Goal: Obtain resource: Obtain resource

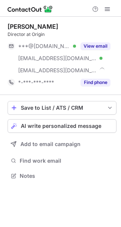
scroll to position [171, 121]
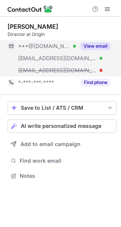
click at [96, 43] on button "View email" at bounding box center [96, 46] width 30 height 8
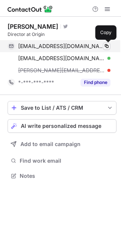
click at [103, 44] on button at bounding box center [107, 46] width 8 height 8
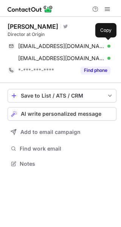
scroll to position [159, 121]
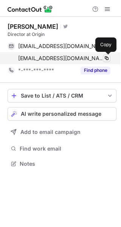
click at [105, 56] on span at bounding box center [107, 58] width 6 height 6
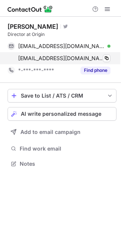
scroll to position [159, 121]
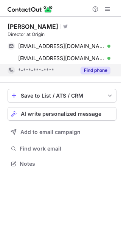
click at [95, 68] on button "Find phone" at bounding box center [96, 71] width 30 height 8
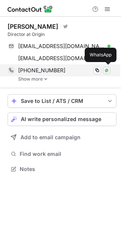
click at [103, 70] on button at bounding box center [107, 71] width 8 height 8
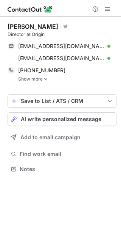
scroll to position [164, 121]
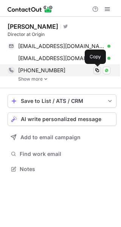
click at [99, 68] on span at bounding box center [97, 70] width 6 height 6
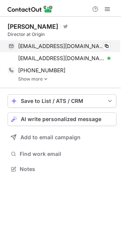
scroll to position [164, 121]
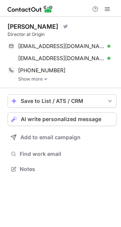
click at [41, 78] on link "Show more" at bounding box center [67, 78] width 98 height 5
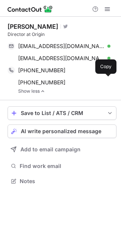
scroll to position [176, 121]
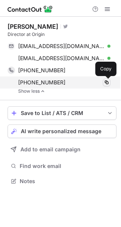
click at [107, 81] on span at bounding box center [107, 83] width 6 height 6
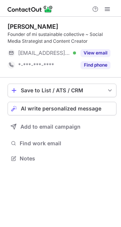
scroll to position [153, 121]
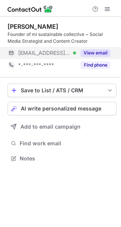
click at [93, 52] on button "View email" at bounding box center [96, 53] width 30 height 8
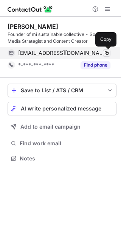
click at [106, 52] on span at bounding box center [107, 53] width 6 height 6
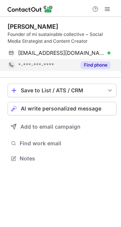
click at [97, 62] on button "Find phone" at bounding box center [96, 65] width 30 height 8
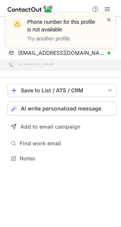
click at [109, 19] on span at bounding box center [109, 20] width 6 height 8
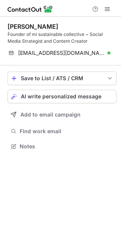
scroll to position [141, 121]
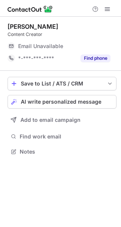
scroll to position [147, 121]
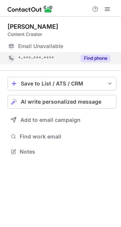
click at [93, 58] on button "Find phone" at bounding box center [96, 59] width 30 height 8
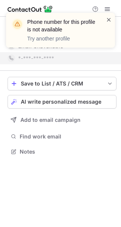
click at [109, 20] on span at bounding box center [109, 20] width 6 height 8
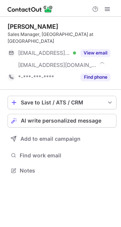
scroll to position [159, 121]
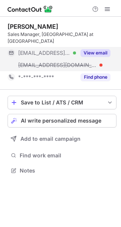
click at [95, 49] on button "View email" at bounding box center [96, 53] width 30 height 8
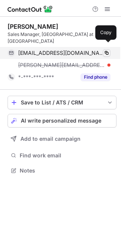
click at [105, 50] on span at bounding box center [107, 53] width 6 height 6
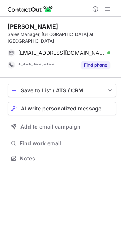
scroll to position [147, 121]
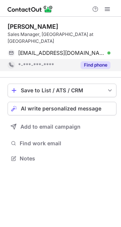
click at [89, 61] on button "Find phone" at bounding box center [96, 65] width 30 height 8
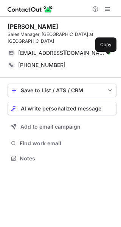
click at [107, 62] on span at bounding box center [107, 65] width 6 height 6
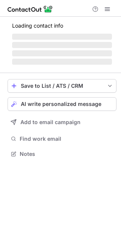
scroll to position [165, 121]
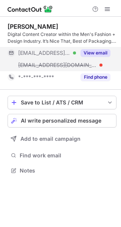
click at [99, 52] on button "View email" at bounding box center [96, 53] width 30 height 8
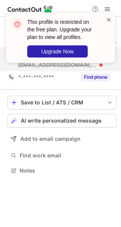
click at [109, 20] on span at bounding box center [109, 20] width 6 height 8
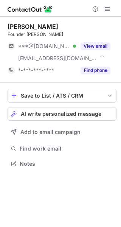
scroll to position [159, 121]
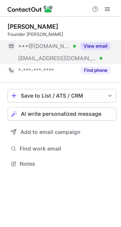
click at [96, 47] on button "View email" at bounding box center [96, 46] width 30 height 8
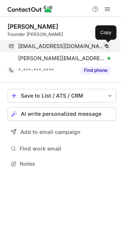
click at [103, 47] on button at bounding box center [107, 46] width 8 height 8
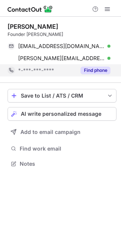
scroll to position [159, 121]
click at [97, 67] on button "Find phone" at bounding box center [96, 71] width 30 height 8
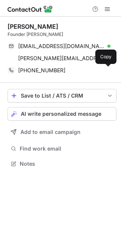
click at [106, 67] on span at bounding box center [107, 70] width 6 height 6
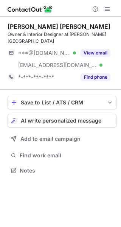
scroll to position [165, 121]
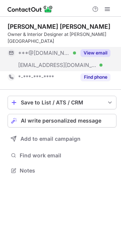
click at [89, 52] on button "View email" at bounding box center [96, 53] width 30 height 8
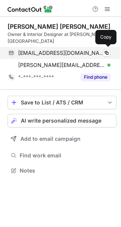
click at [102, 52] on div "justinebartolo@hotmail.com Verified" at bounding box center [64, 53] width 92 height 7
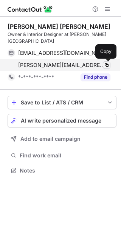
click at [106, 64] on span at bounding box center [107, 65] width 6 height 6
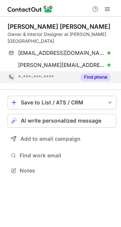
scroll to position [165, 121]
click at [104, 75] on button "Find phone" at bounding box center [96, 77] width 30 height 8
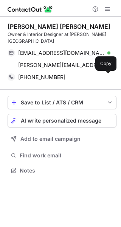
click at [107, 78] on span at bounding box center [107, 77] width 6 height 6
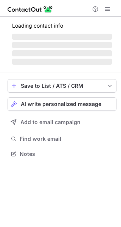
scroll to position [153, 121]
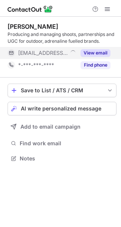
click at [95, 51] on button "View email" at bounding box center [96, 53] width 30 height 8
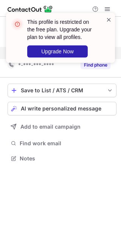
click at [111, 20] on span at bounding box center [109, 20] width 6 height 8
